Goal: Information Seeking & Learning: Learn about a topic

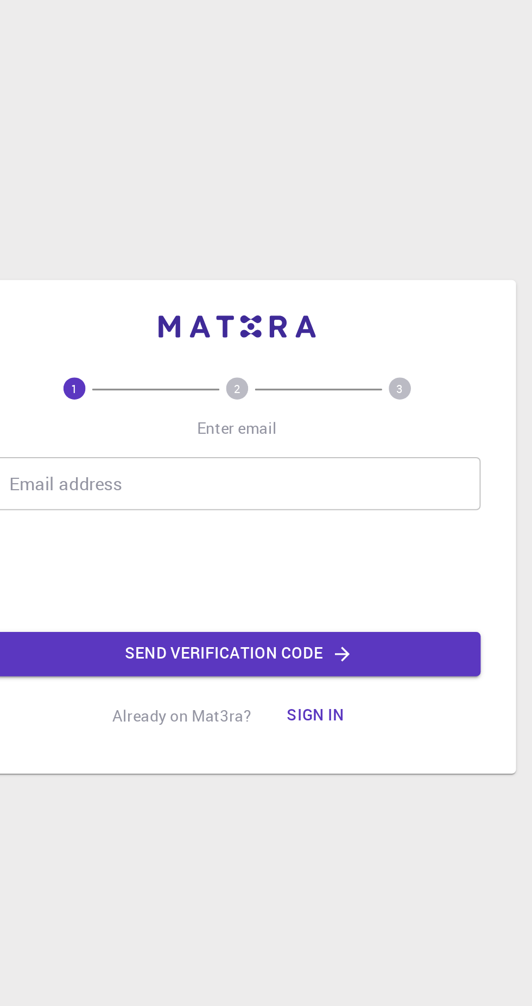
click at [214, 549] on button "Send verification code" at bounding box center [266, 538] width 239 height 22
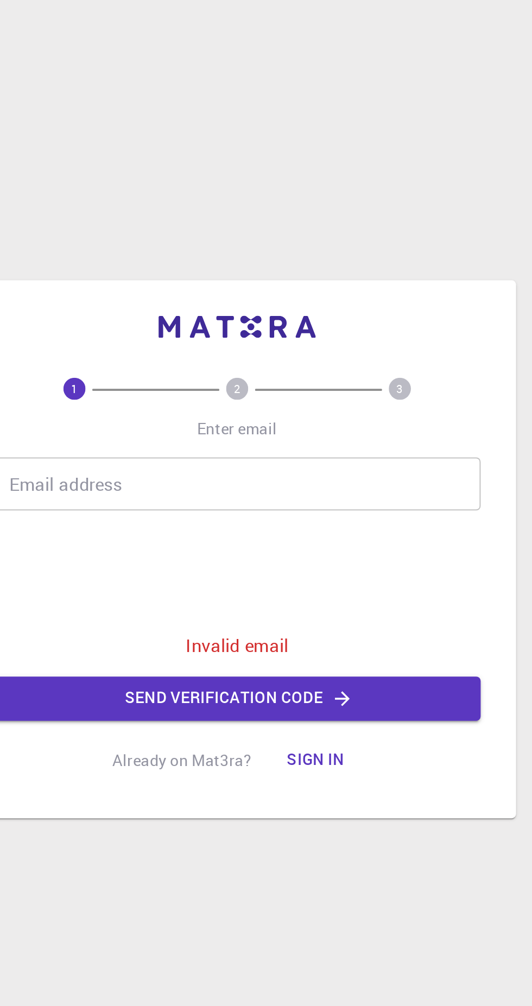
click at [300, 590] on button "Sign in" at bounding box center [305, 580] width 46 height 22
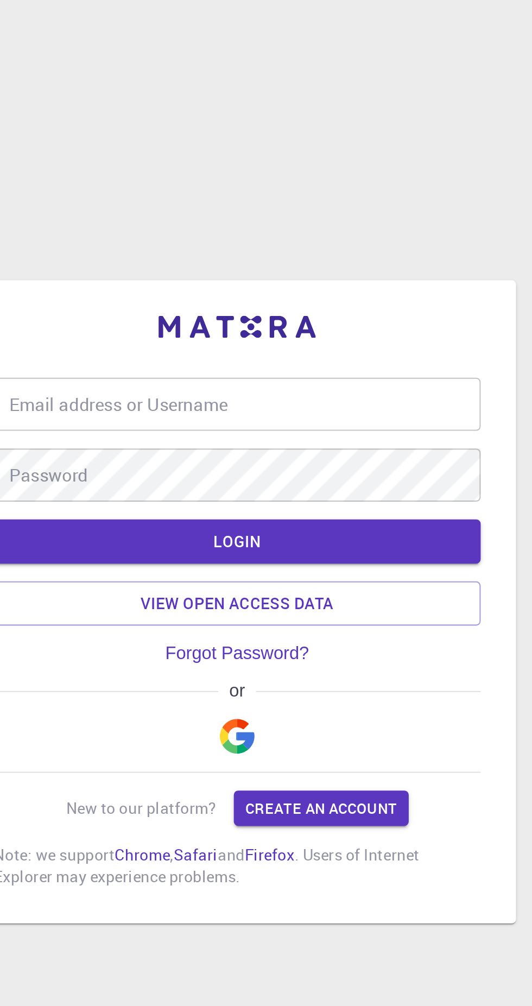
click at [207, 487] on link "View open access data" at bounding box center [266, 477] width 239 height 22
